Goal: Task Accomplishment & Management: Manage account settings

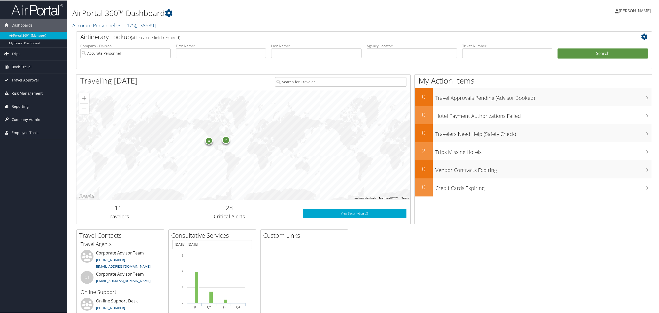
click at [637, 13] on span "[PERSON_NAME]" at bounding box center [634, 10] width 32 height 6
click at [604, 48] on link "View Travel Profile" at bounding box center [621, 46] width 58 height 9
